Goal: Transaction & Acquisition: Purchase product/service

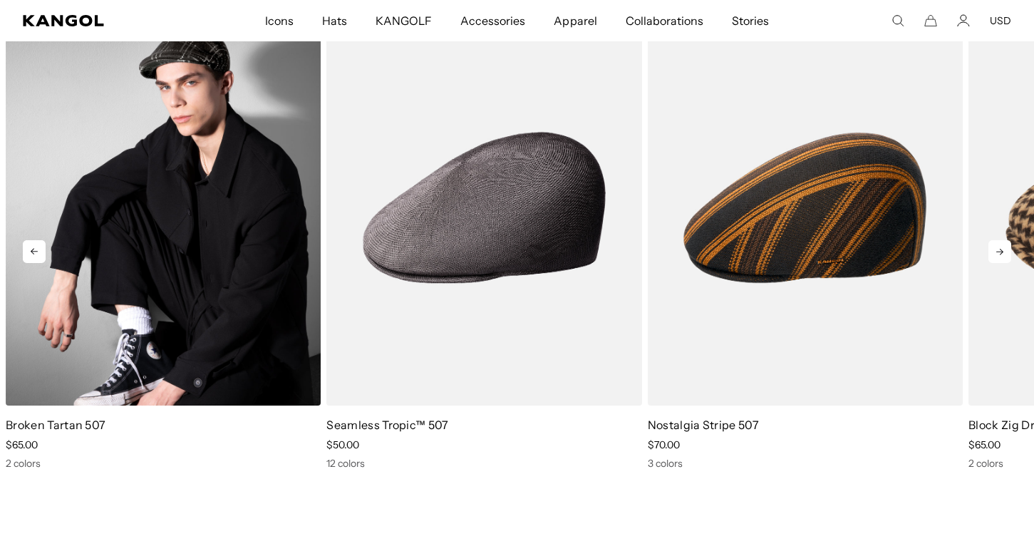
click at [244, 276] on img "1 of 5" at bounding box center [163, 207] width 315 height 395
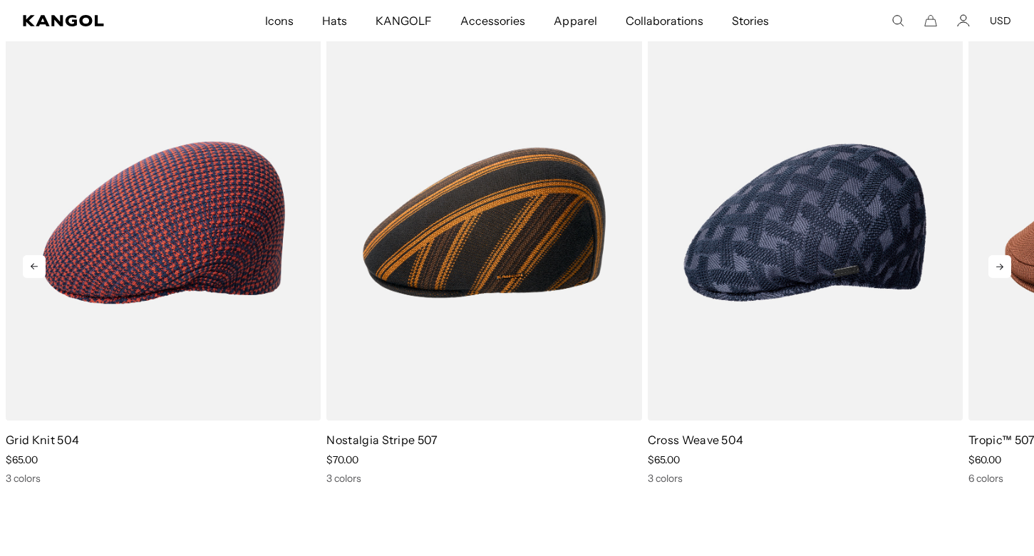
click at [991, 264] on icon at bounding box center [999, 266] width 23 height 23
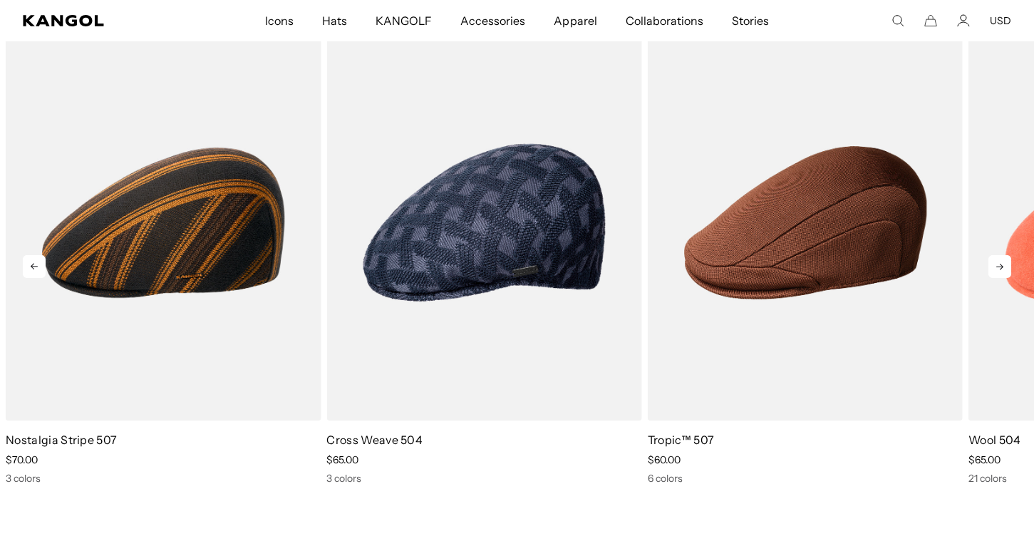
scroll to position [0, 293]
click at [991, 264] on icon at bounding box center [999, 266] width 23 height 23
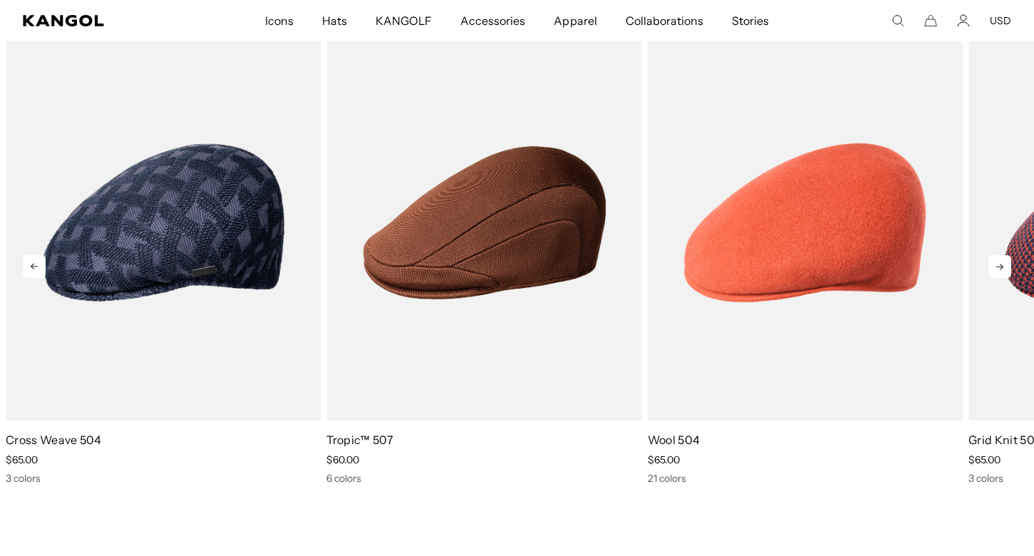
click at [991, 264] on icon at bounding box center [999, 266] width 23 height 23
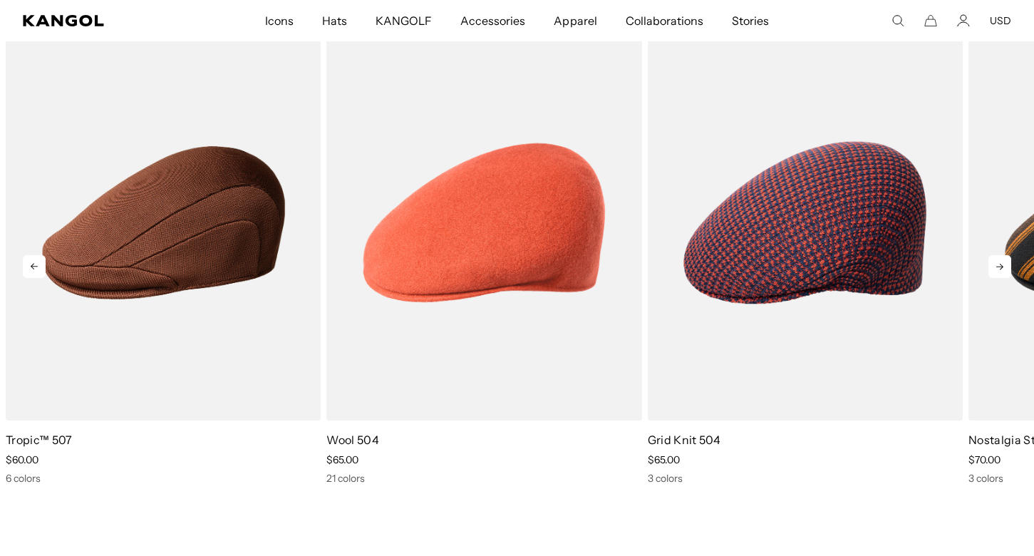
scroll to position [0, 0]
click at [991, 264] on icon at bounding box center [999, 266] width 23 height 23
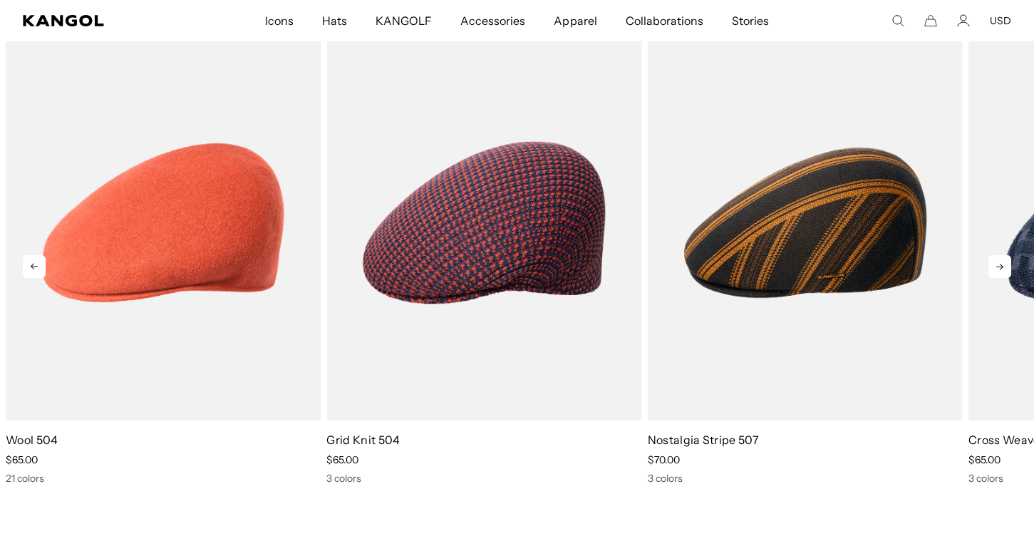
click at [999, 266] on icon at bounding box center [999, 267] width 7 height 6
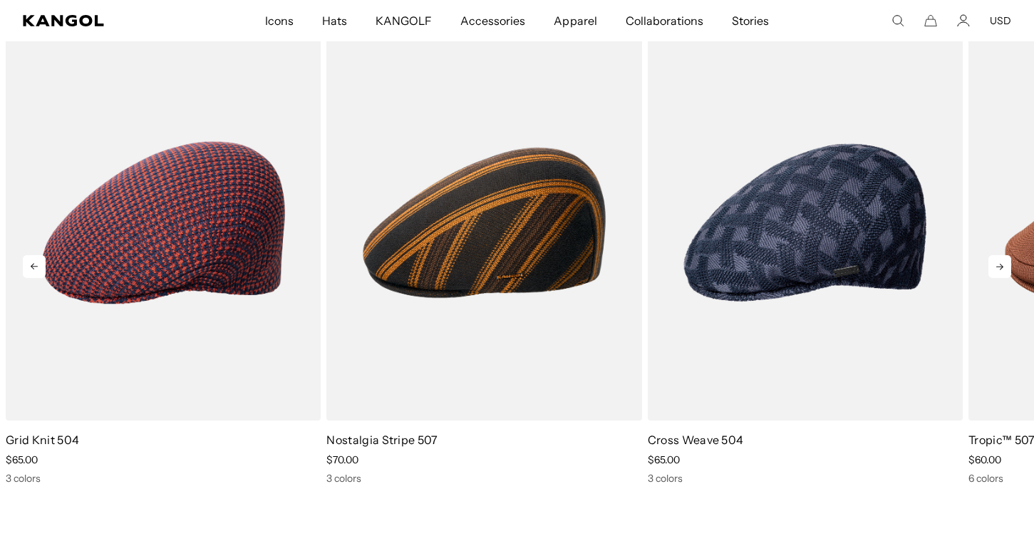
scroll to position [0, 293]
click at [999, 266] on icon at bounding box center [999, 267] width 7 height 6
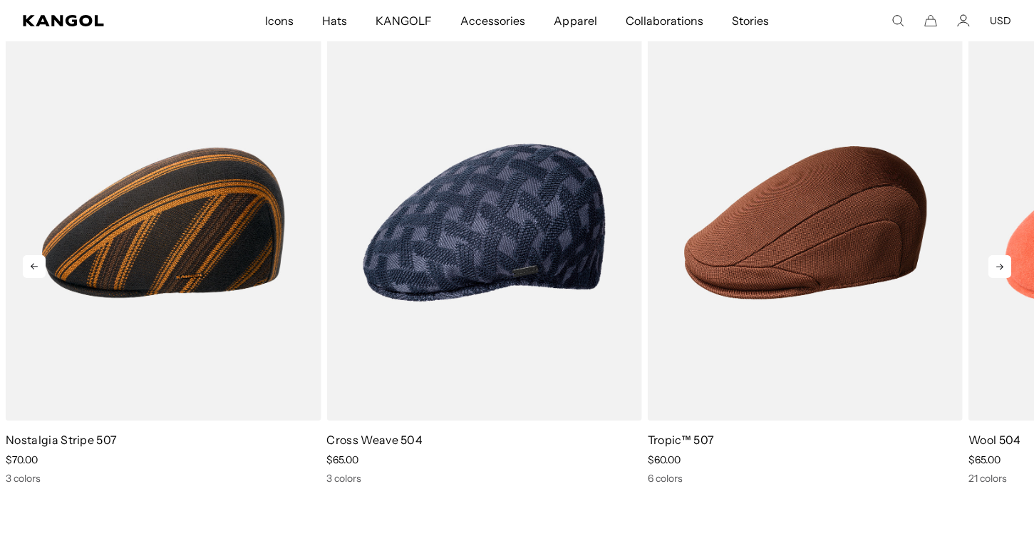
scroll to position [0, 0]
click at [999, 266] on icon at bounding box center [999, 267] width 7 height 6
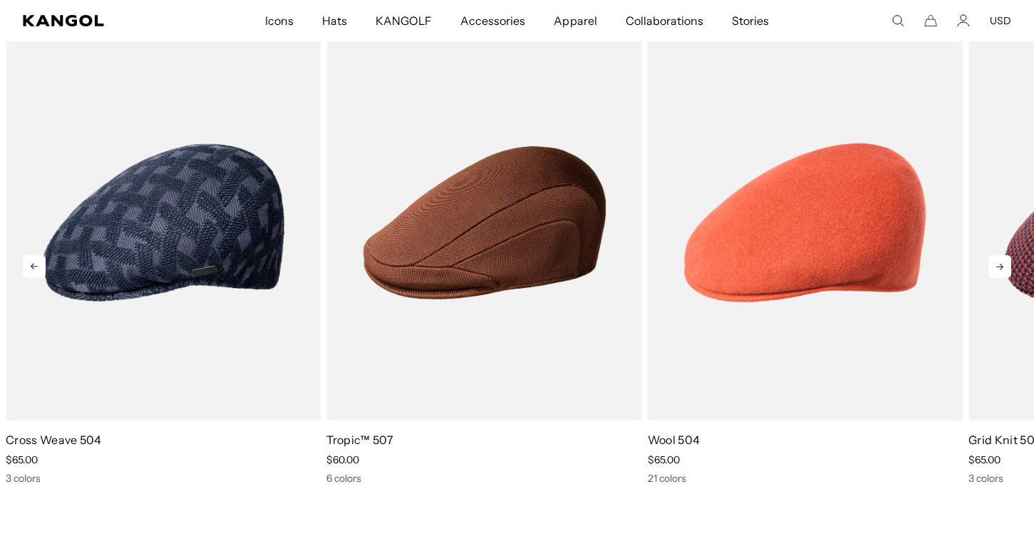
scroll to position [0, 293]
click at [1007, 266] on icon at bounding box center [999, 266] width 23 height 23
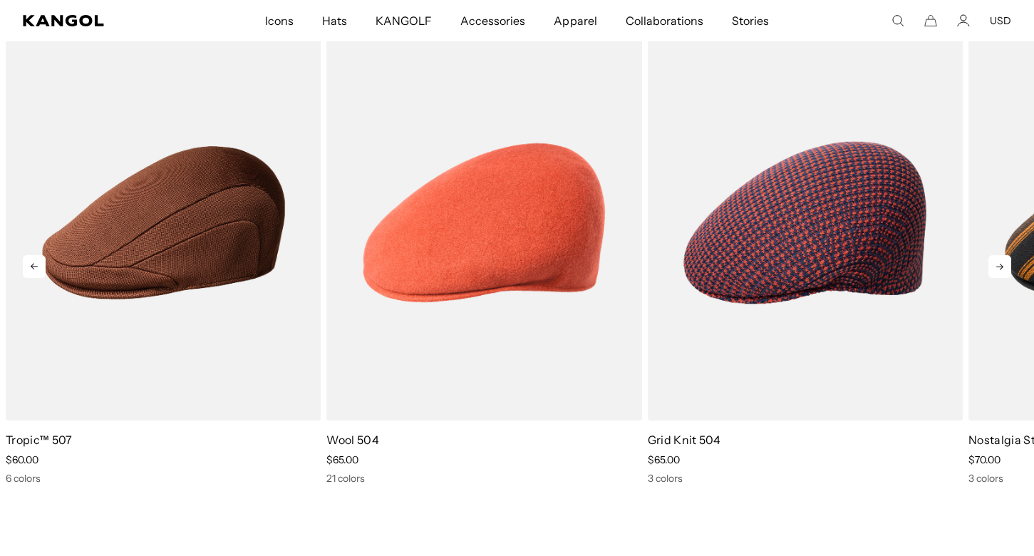
scroll to position [0, 0]
click at [1007, 266] on icon at bounding box center [999, 266] width 23 height 23
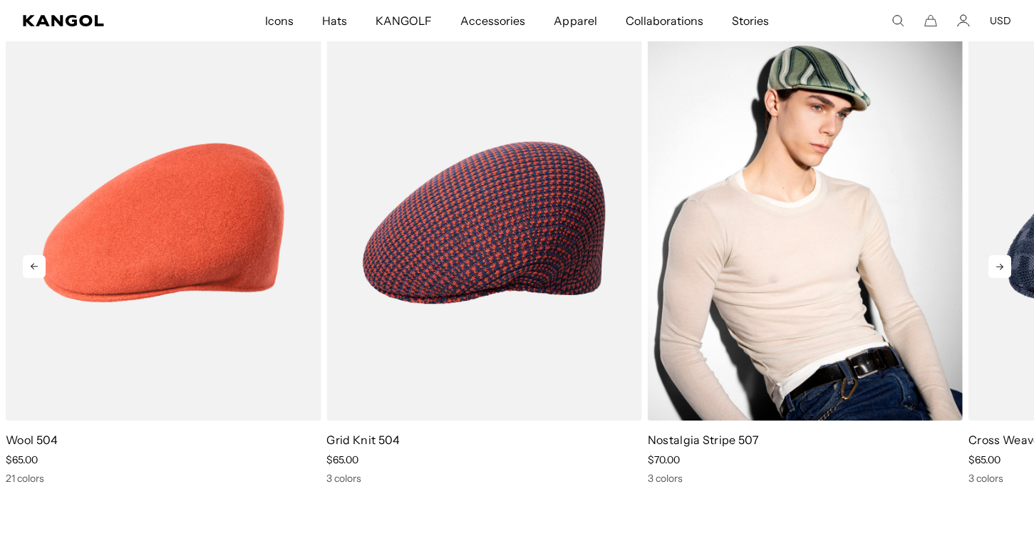
scroll to position [0, 293]
click at [833, 264] on img "2 of 5" at bounding box center [805, 222] width 315 height 395
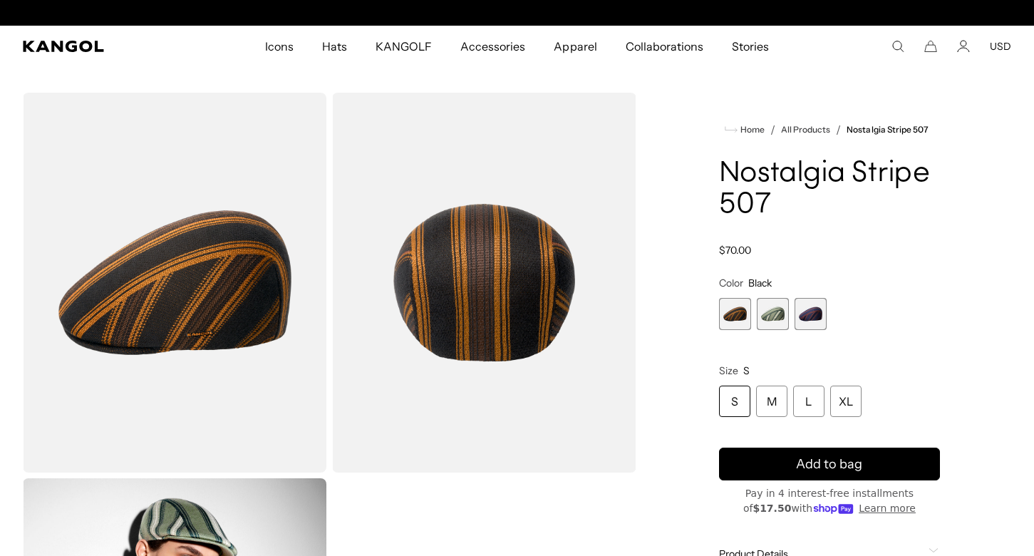
scroll to position [0, 293]
click at [774, 313] on span "2 of 3" at bounding box center [773, 314] width 32 height 32
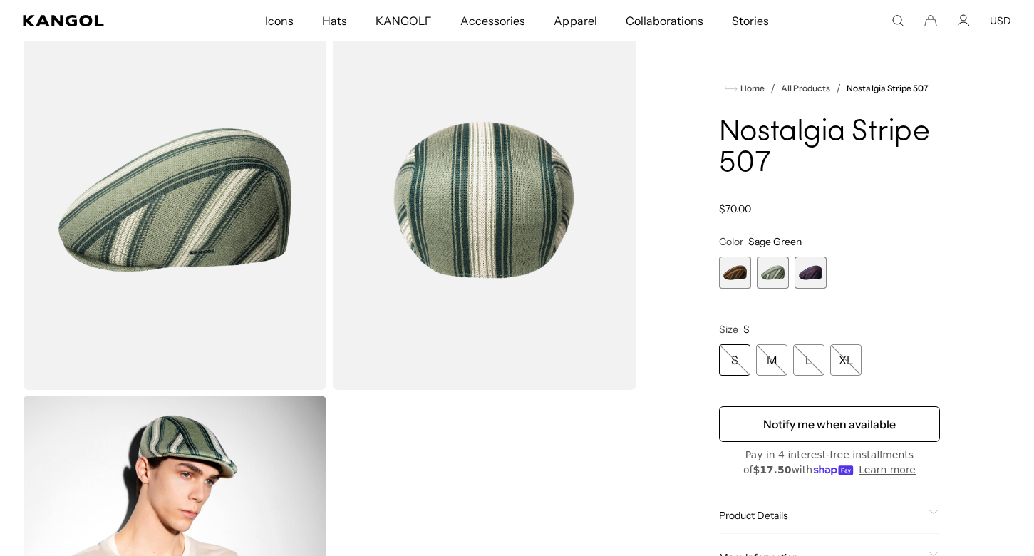
scroll to position [0, 293]
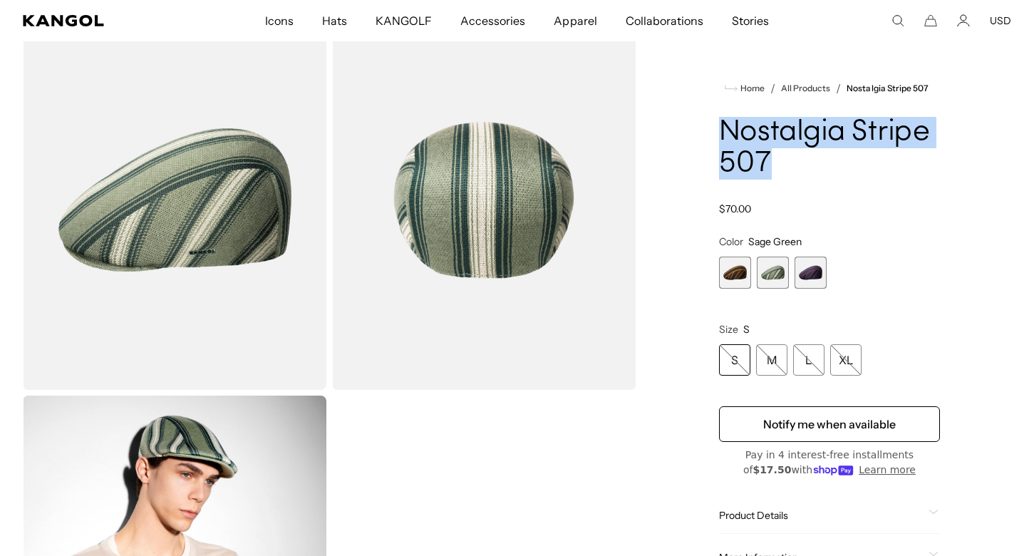
drag, startPoint x: 722, startPoint y: 133, endPoint x: 786, endPoint y: 160, distance: 68.9
click at [786, 160] on h1 "Nostalgia Stripe 507" at bounding box center [829, 148] width 221 height 63
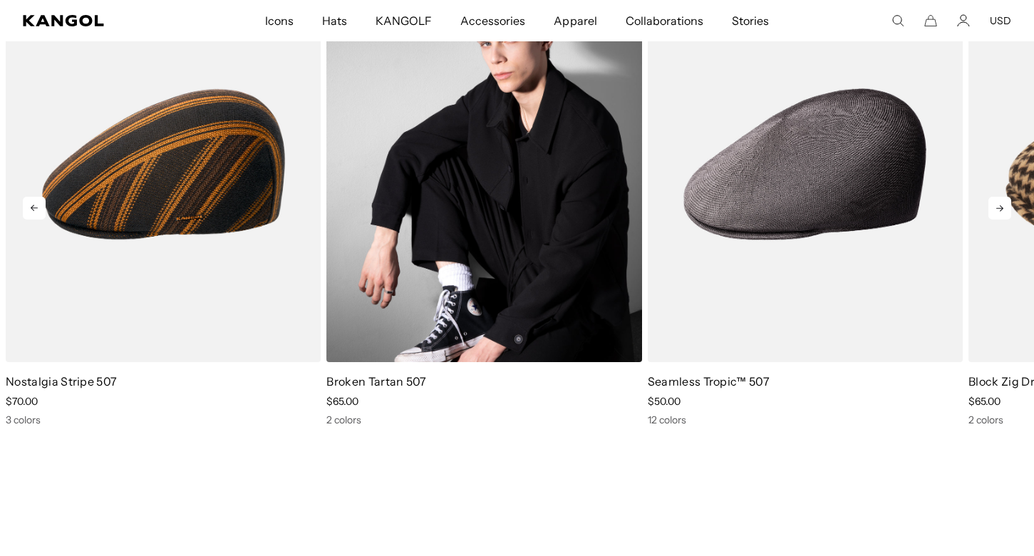
scroll to position [0, 293]
click at [482, 269] on img "2 of 5" at bounding box center [483, 164] width 315 height 395
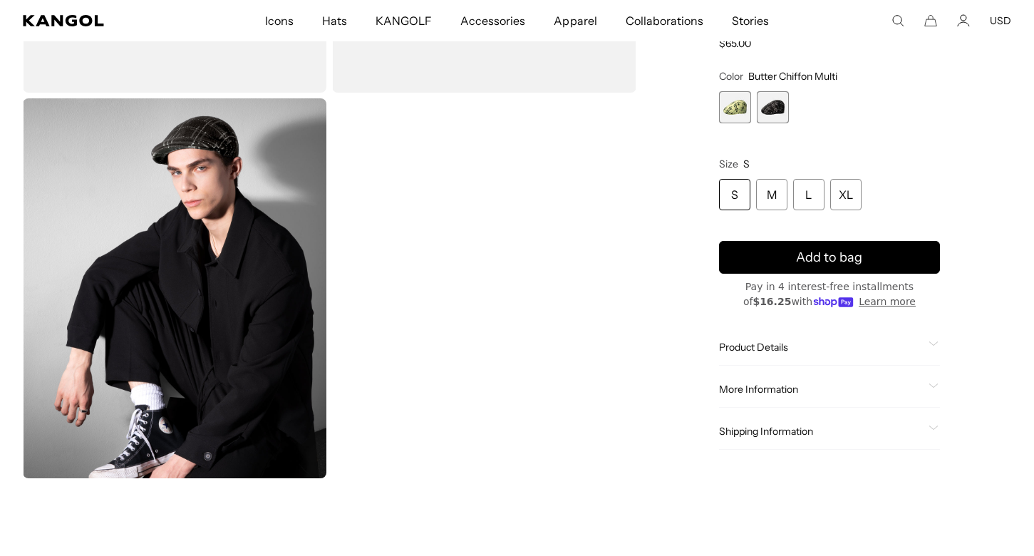
scroll to position [380, 0]
click at [768, 348] on span "Product Details" at bounding box center [821, 346] width 204 height 13
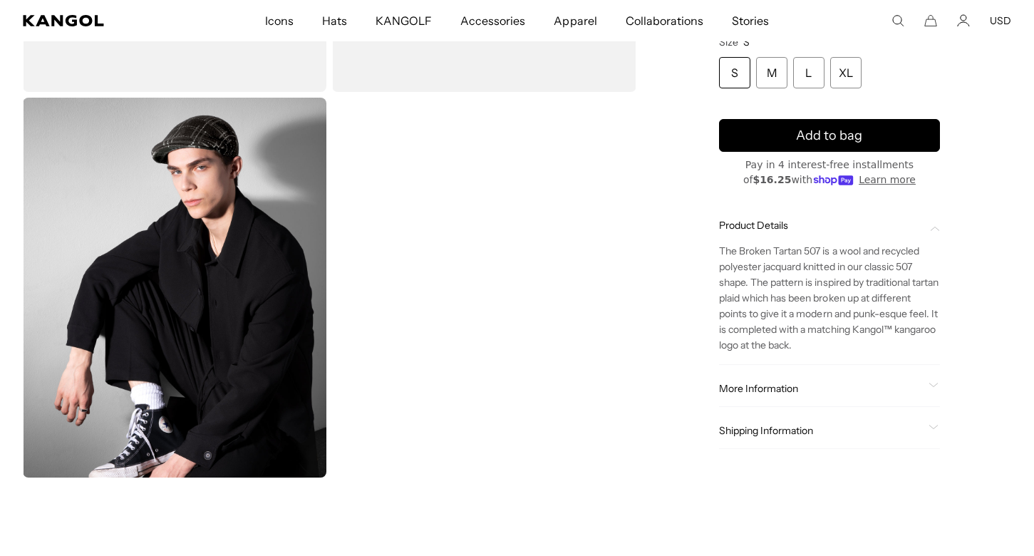
scroll to position [0, 293]
click at [779, 384] on span "More Information" at bounding box center [821, 388] width 204 height 13
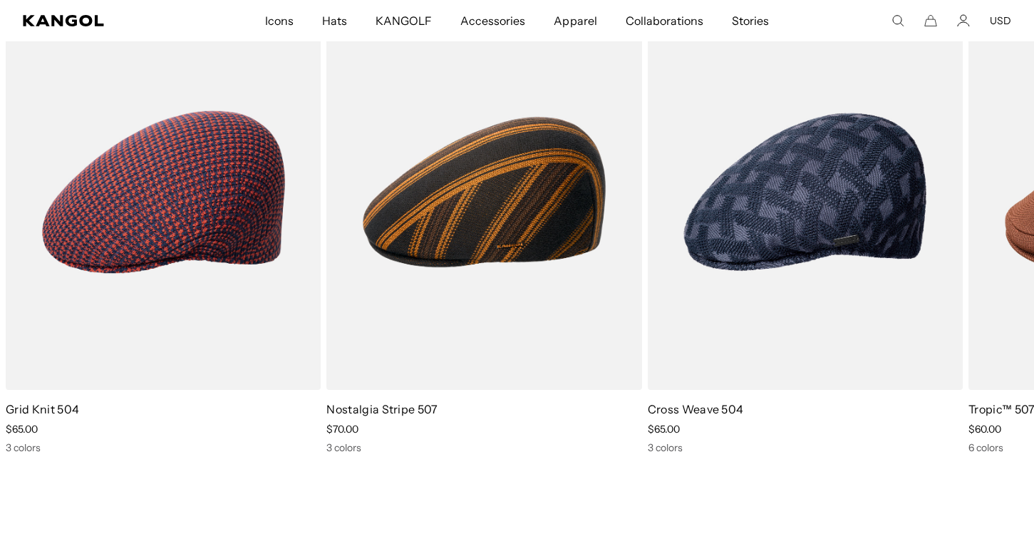
scroll to position [0, 0]
